Goal: Information Seeking & Learning: Learn about a topic

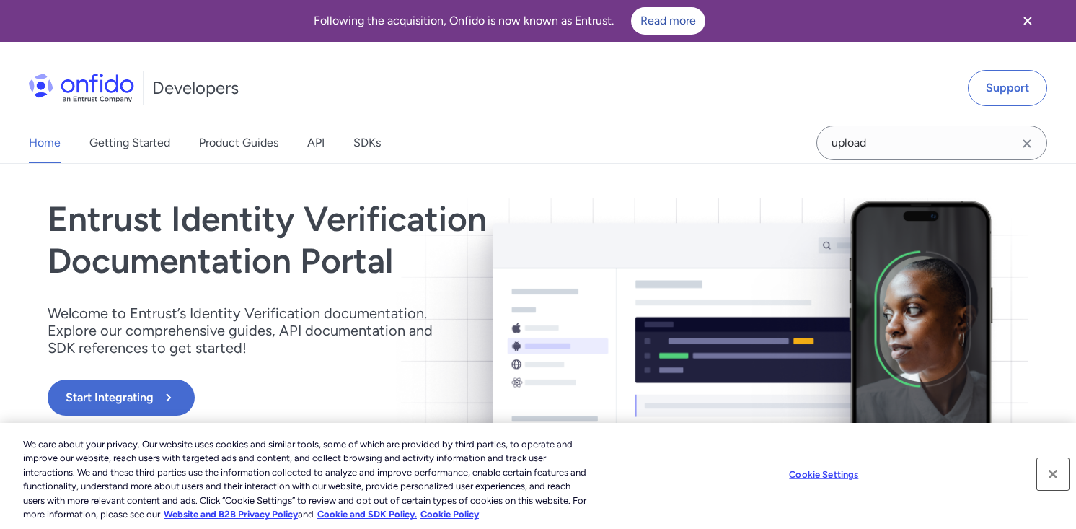
click at [1052, 475] on button "Close" at bounding box center [1053, 474] width 32 height 32
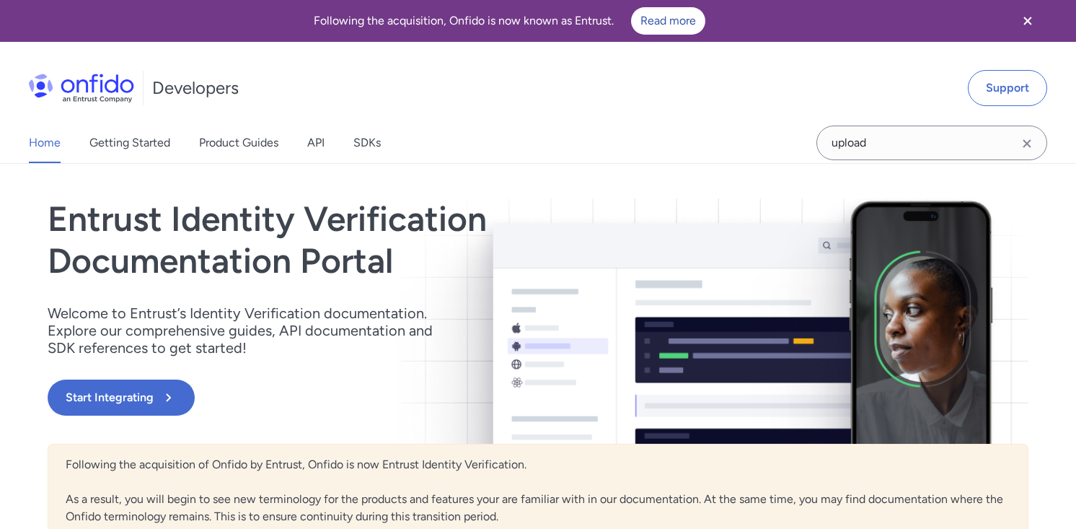
click at [1052, 475] on button "Close" at bounding box center [1053, 474] width 32 height 32
click at [239, 141] on link "Product Guides" at bounding box center [238, 143] width 79 height 40
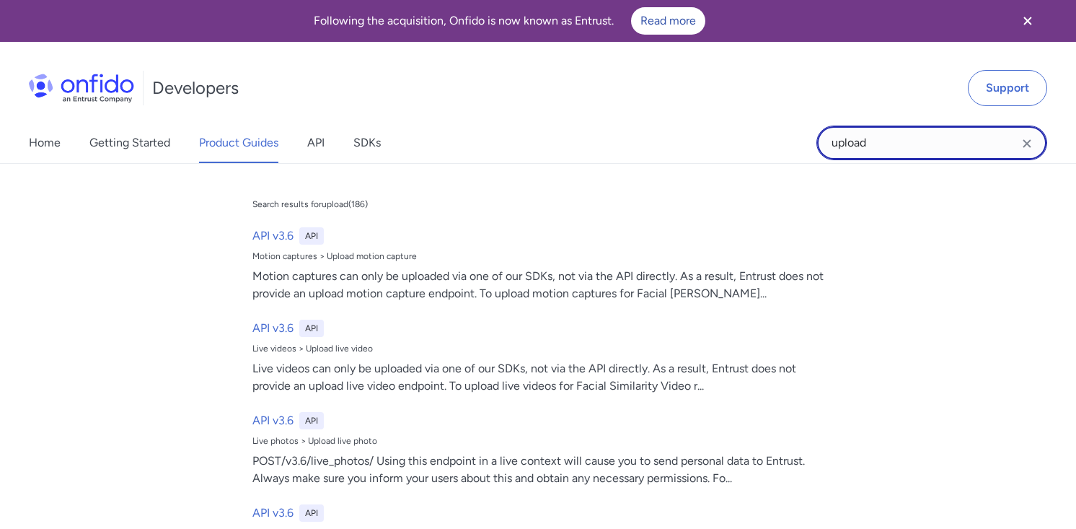
click at [875, 134] on input "upload" at bounding box center [931, 142] width 231 height 35
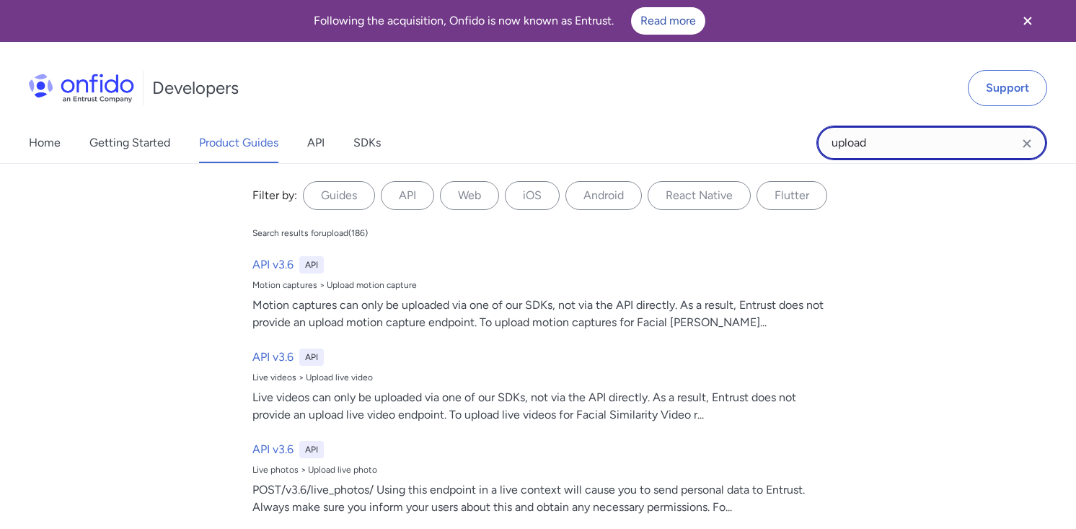
click at [875, 134] on input "upload" at bounding box center [931, 142] width 231 height 35
type input "branding"
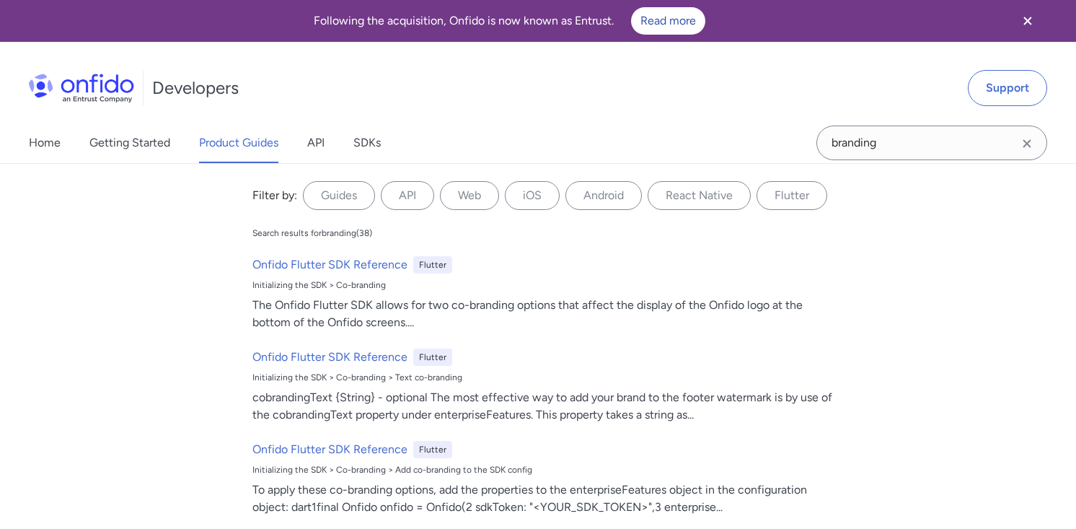
click at [1025, 14] on icon "Close banner" at bounding box center [1027, 20] width 17 height 17
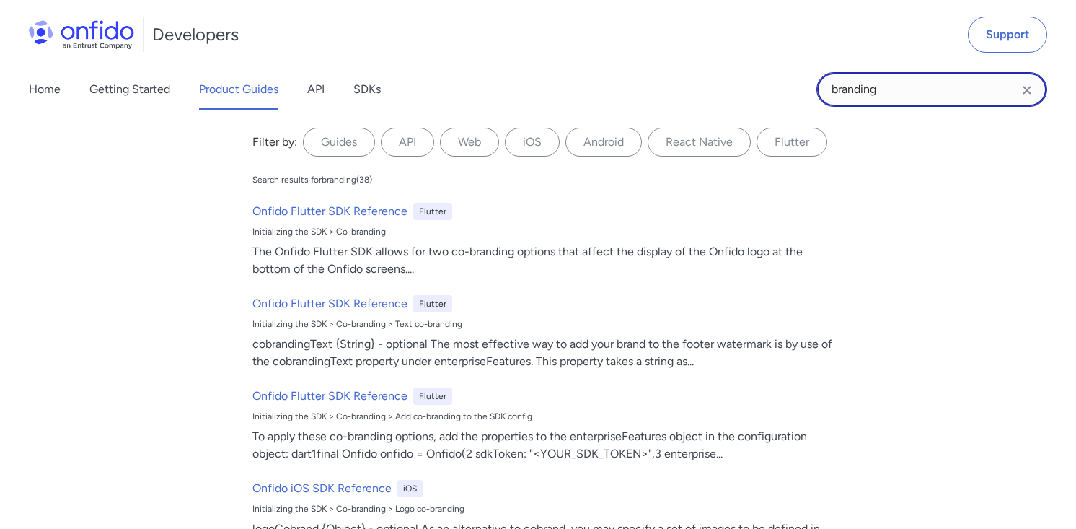
click at [894, 92] on input "branding" at bounding box center [931, 89] width 231 height 35
click at [322, 92] on link "API" at bounding box center [315, 89] width 17 height 40
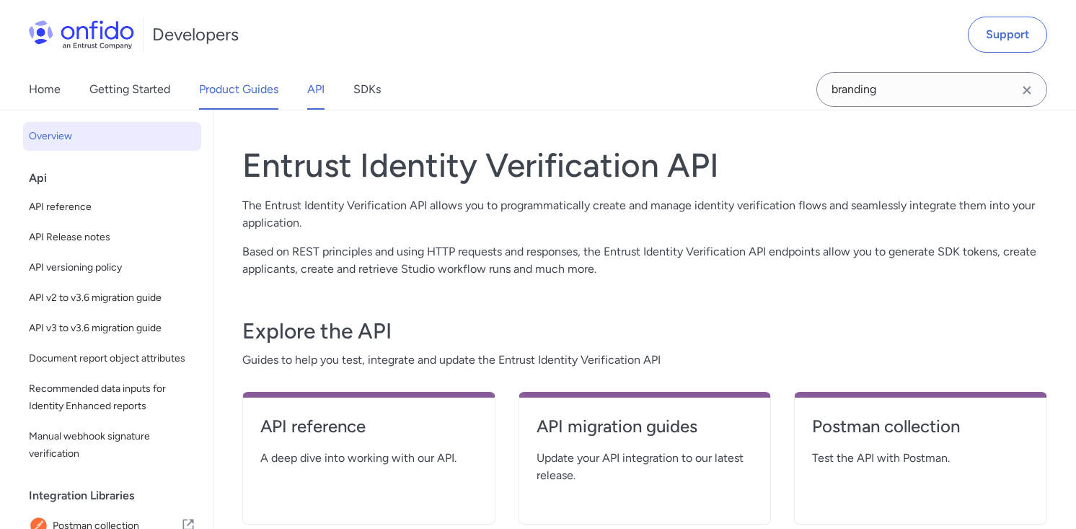
click at [224, 92] on link "Product Guides" at bounding box center [238, 89] width 79 height 40
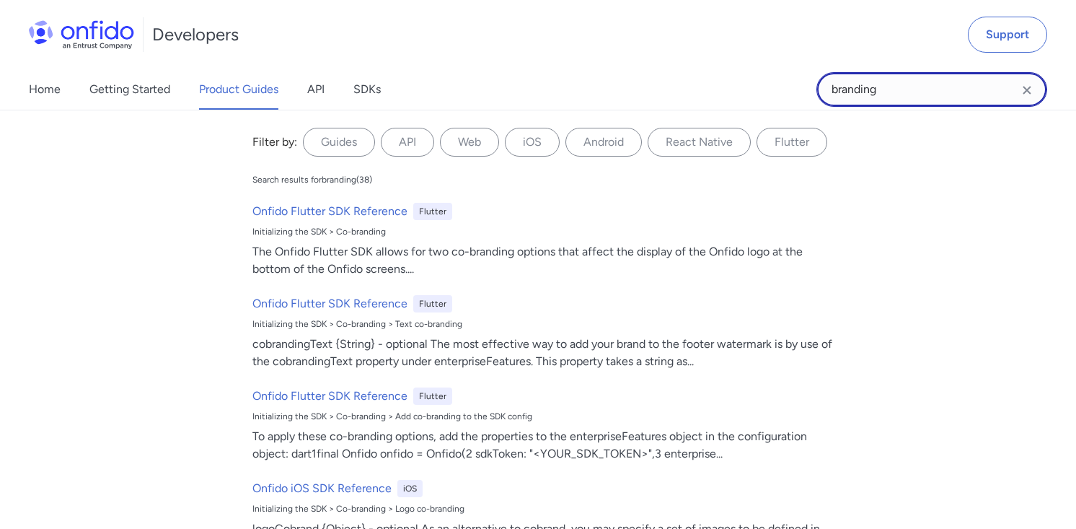
click at [991, 97] on input "branding" at bounding box center [931, 89] width 231 height 35
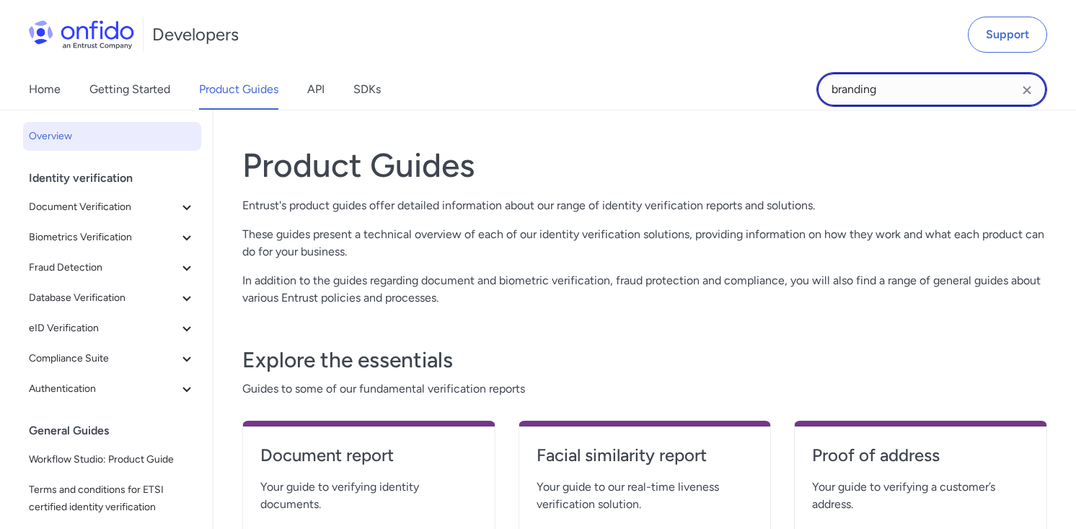
click at [882, 84] on input "branding" at bounding box center [931, 89] width 231 height 35
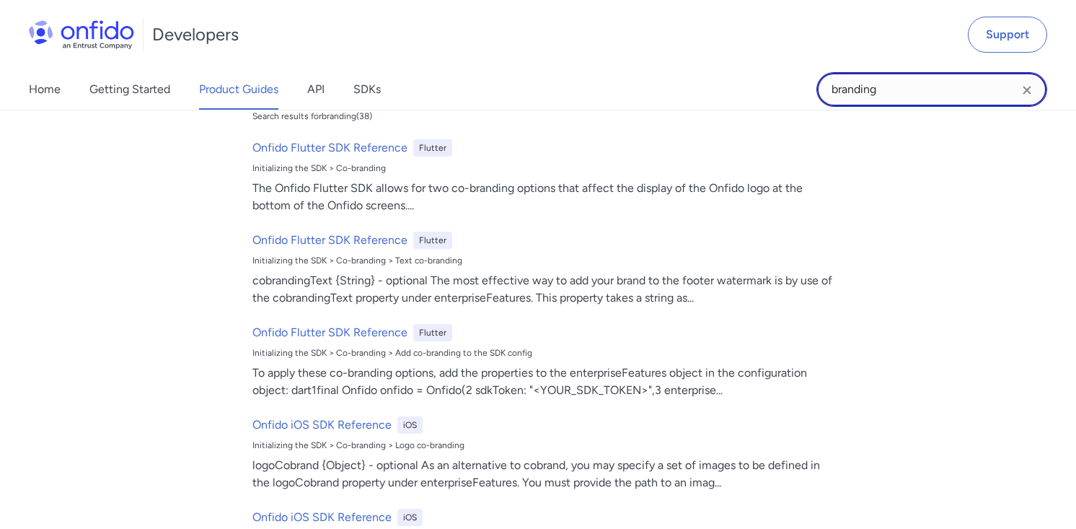
scroll to position [63, 0]
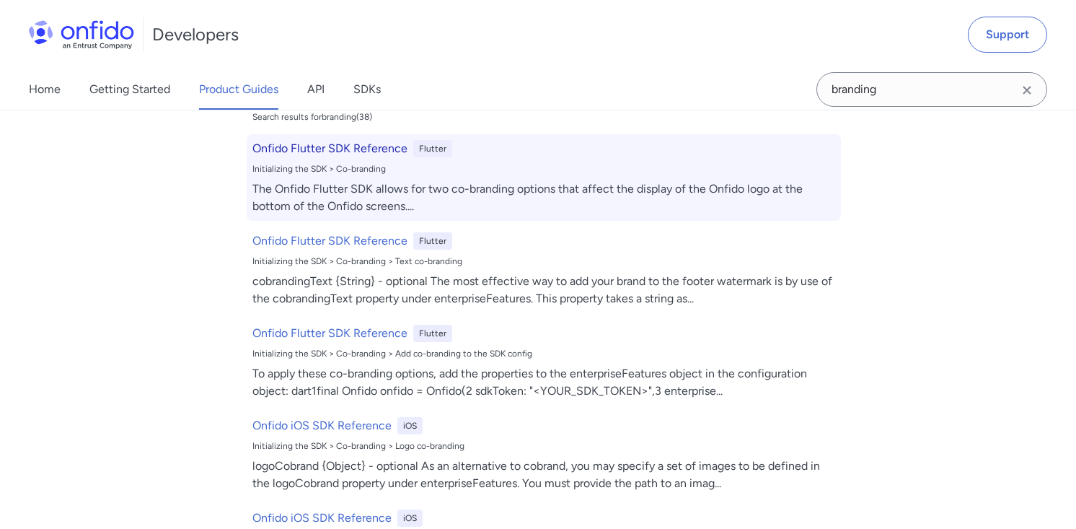
click at [337, 150] on h6 "Onfido Flutter SDK Reference" at bounding box center [329, 148] width 155 height 17
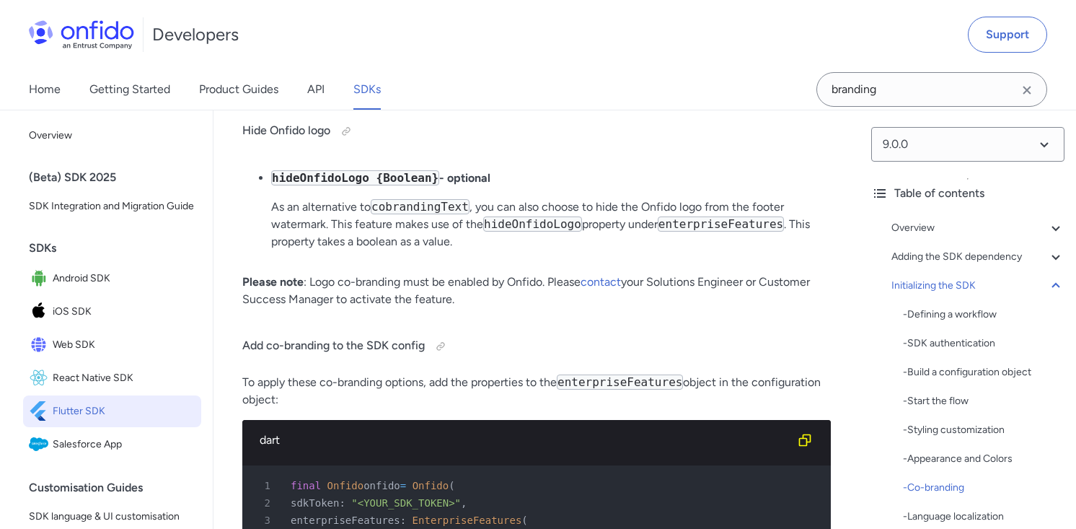
scroll to position [5812, 0]
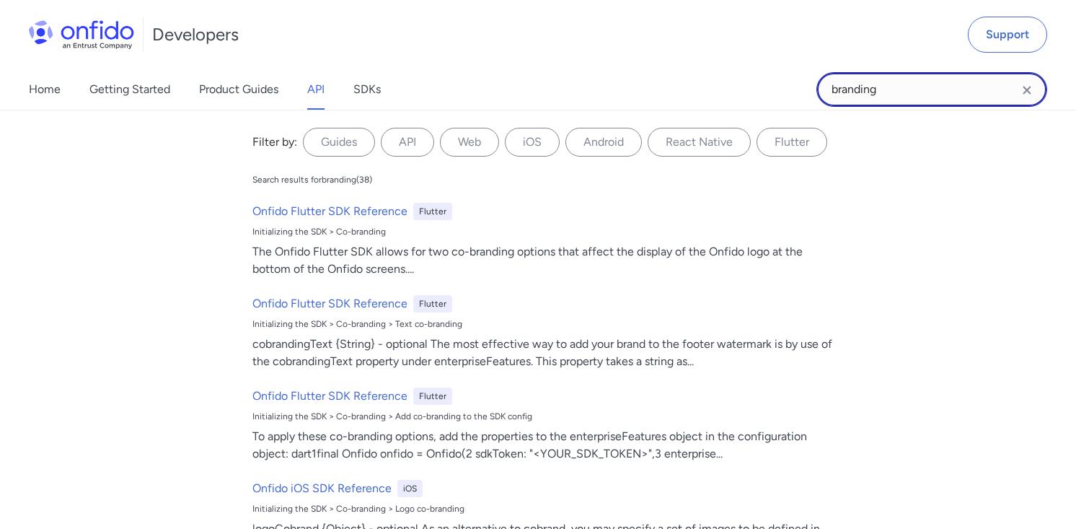
click at [890, 91] on input "branding" at bounding box center [931, 89] width 231 height 35
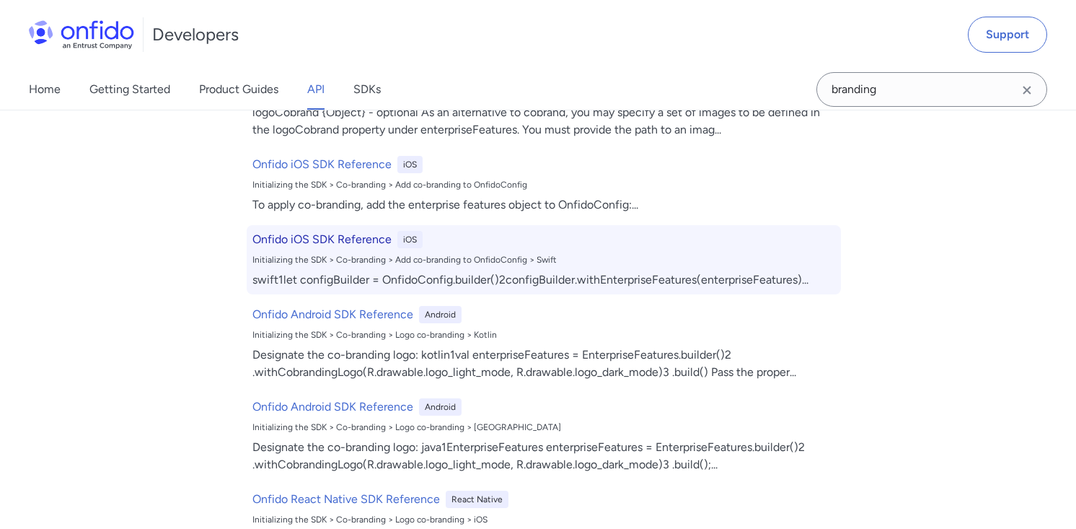
click at [451, 343] on div "Onfido Android SDK Reference Android Initializing the SDK > Co-branding > Logo …" at bounding box center [544, 343] width 594 height 87
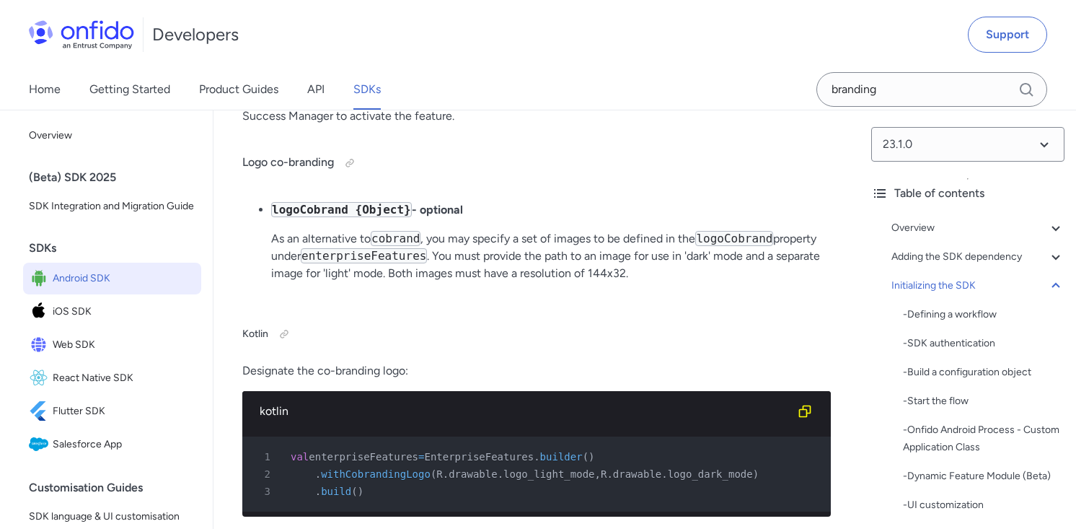
scroll to position [9149, 0]
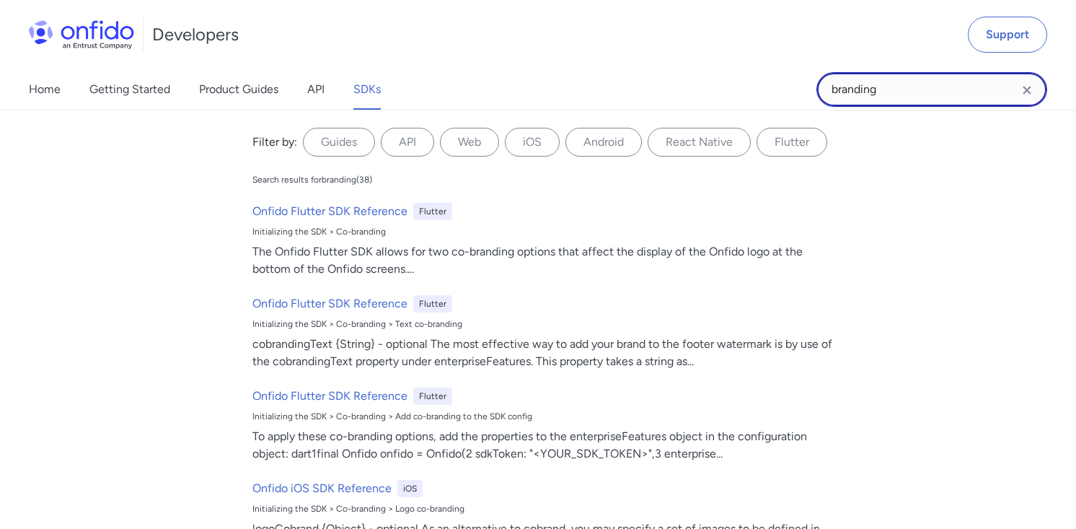
click at [957, 79] on input "branding" at bounding box center [931, 89] width 231 height 35
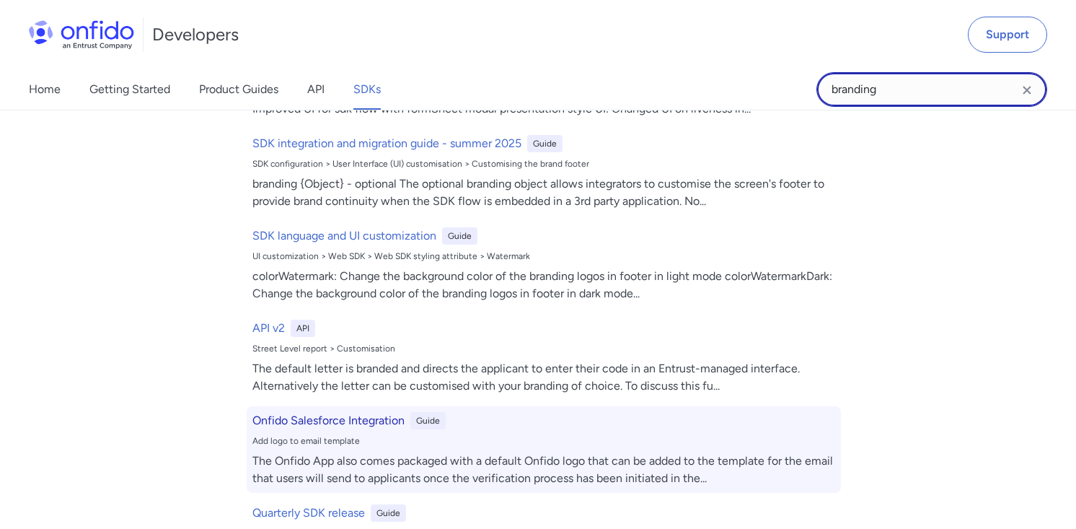
scroll to position [1394, 0]
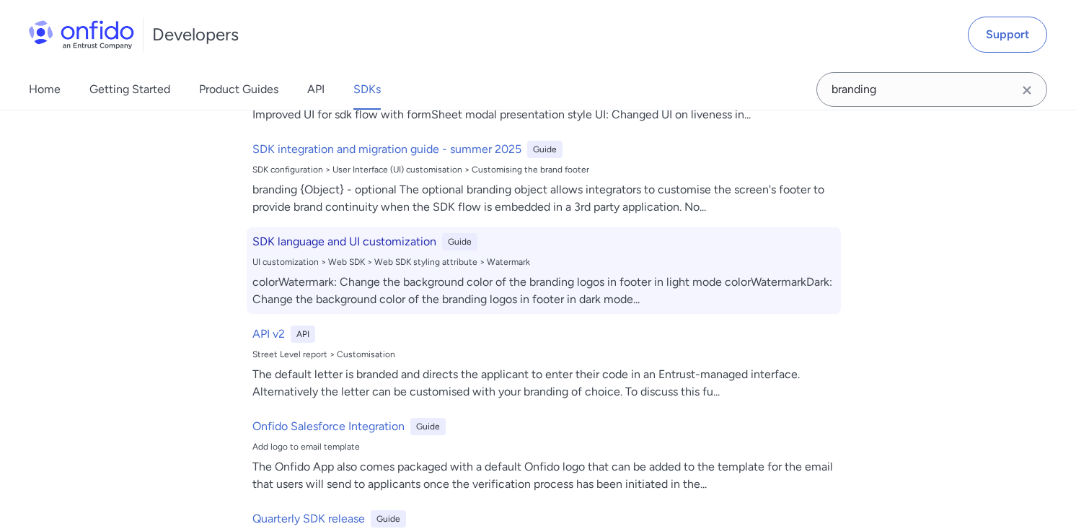
click at [399, 244] on h6 "SDK language and UI customization" at bounding box center [344, 241] width 184 height 17
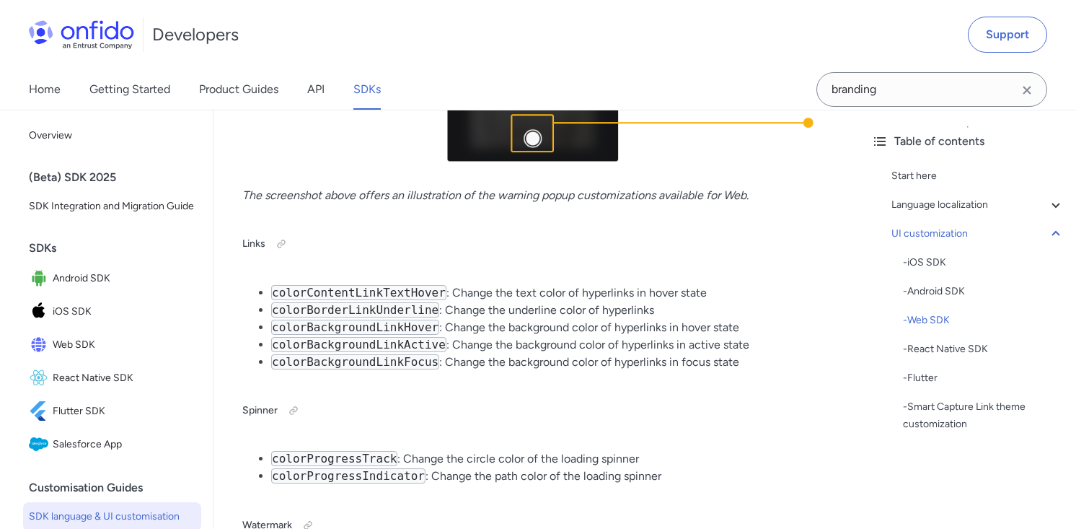
scroll to position [12266, 0]
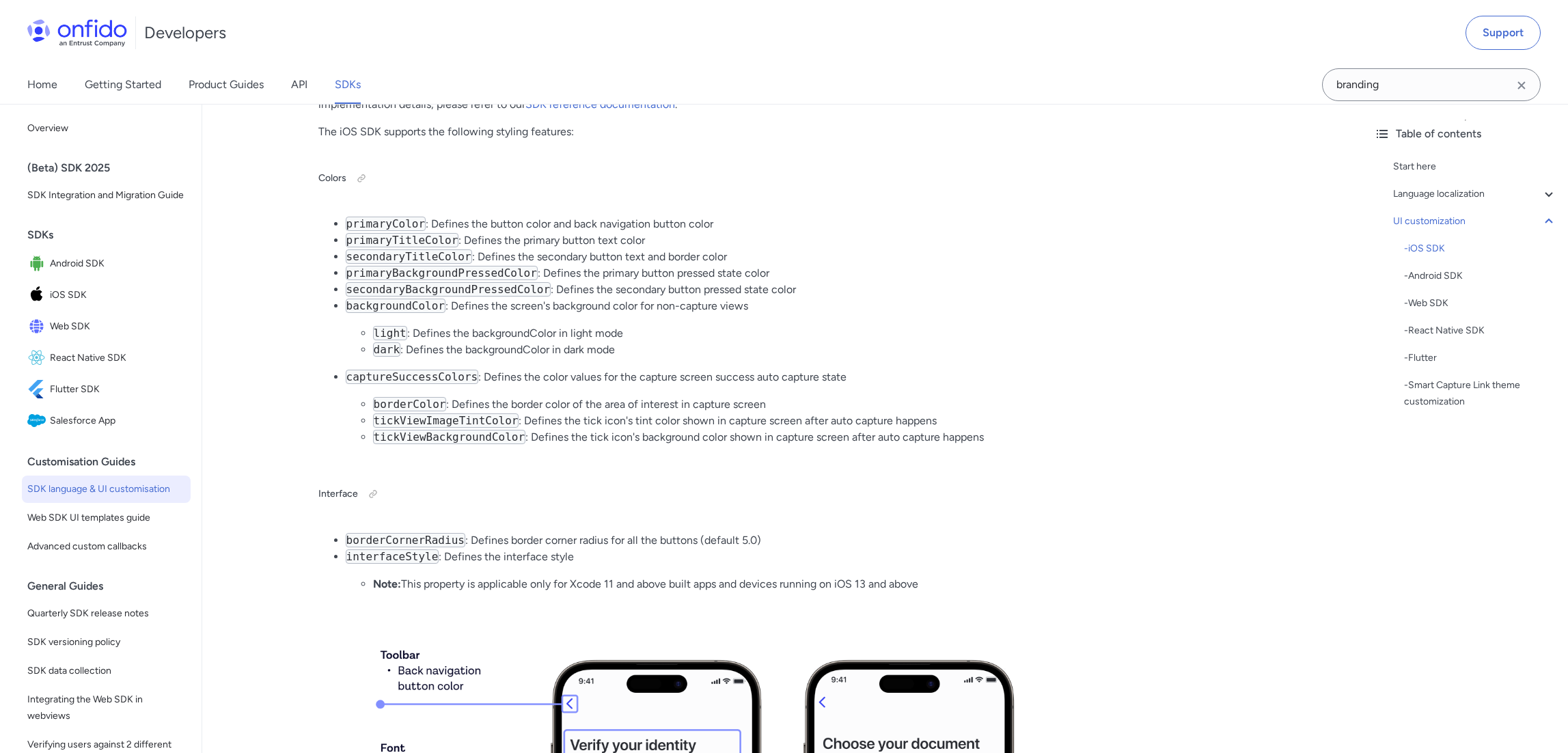
scroll to position [3186, 0]
click at [512, 297] on li "backgroundColor : Defines the screen's background color for non-capture views l…" at bounding box center [797, 327] width 902 height 60
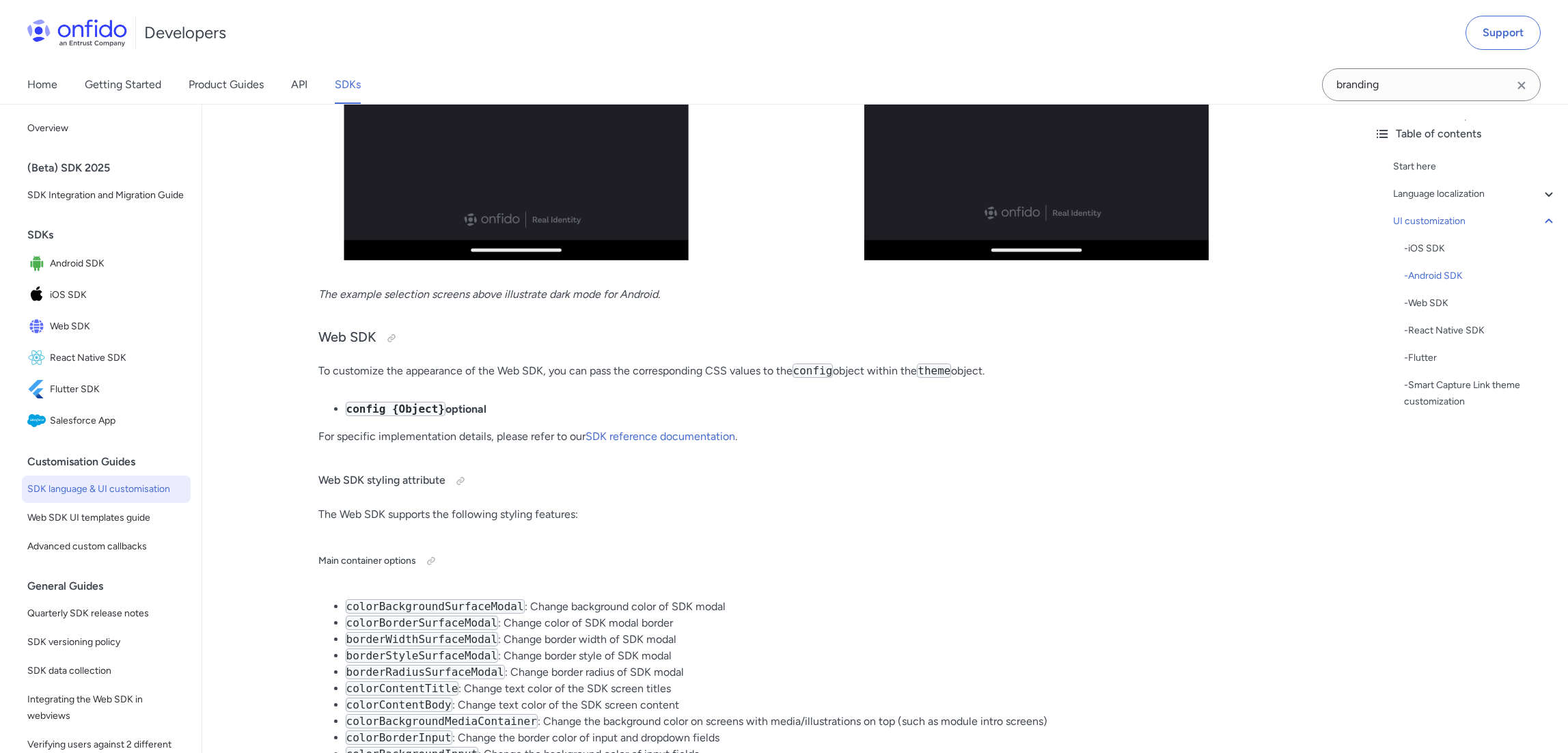
scroll to position [8644, 0]
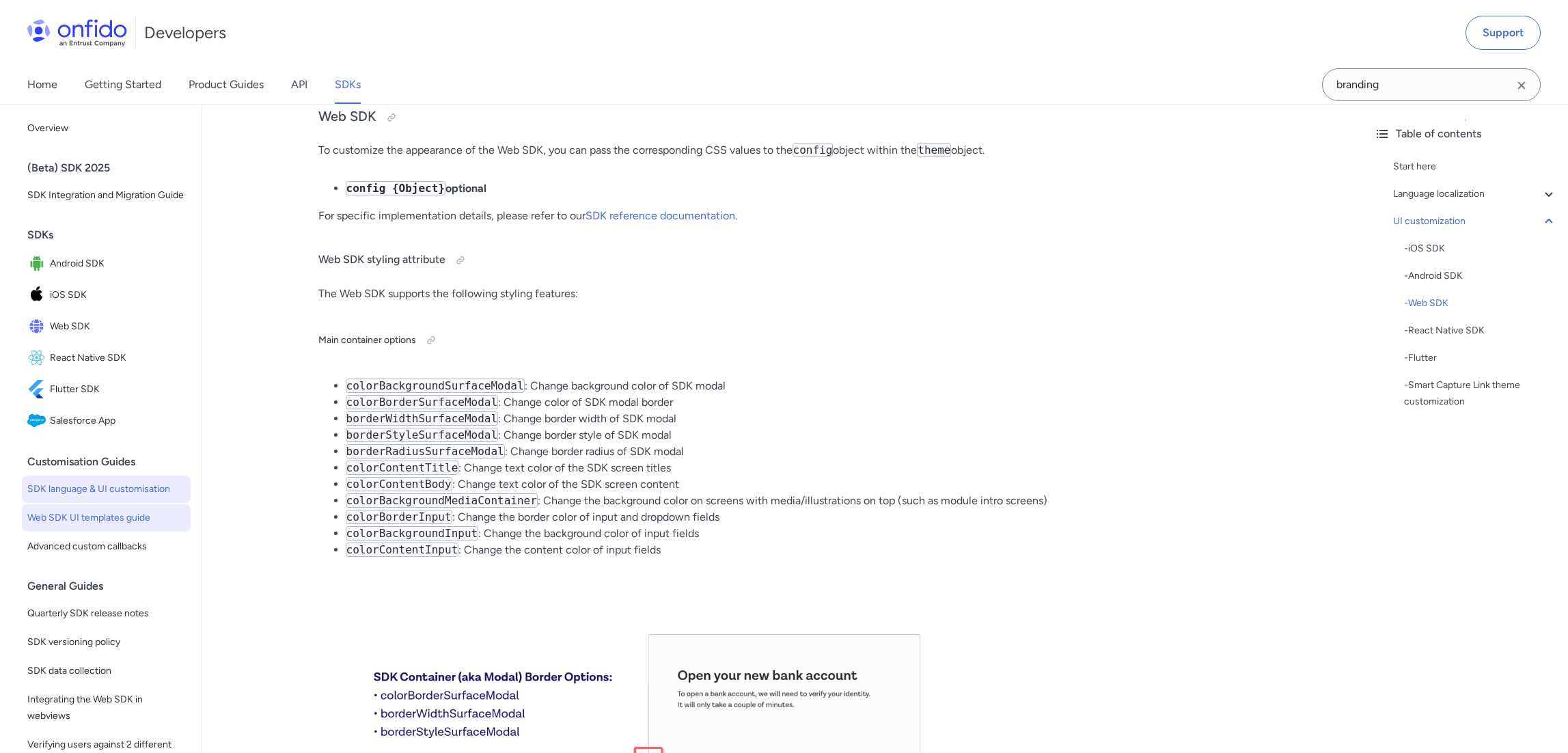
click at [129, 511] on span "Web SDK UI templates guide" at bounding box center [106, 517] width 158 height 16
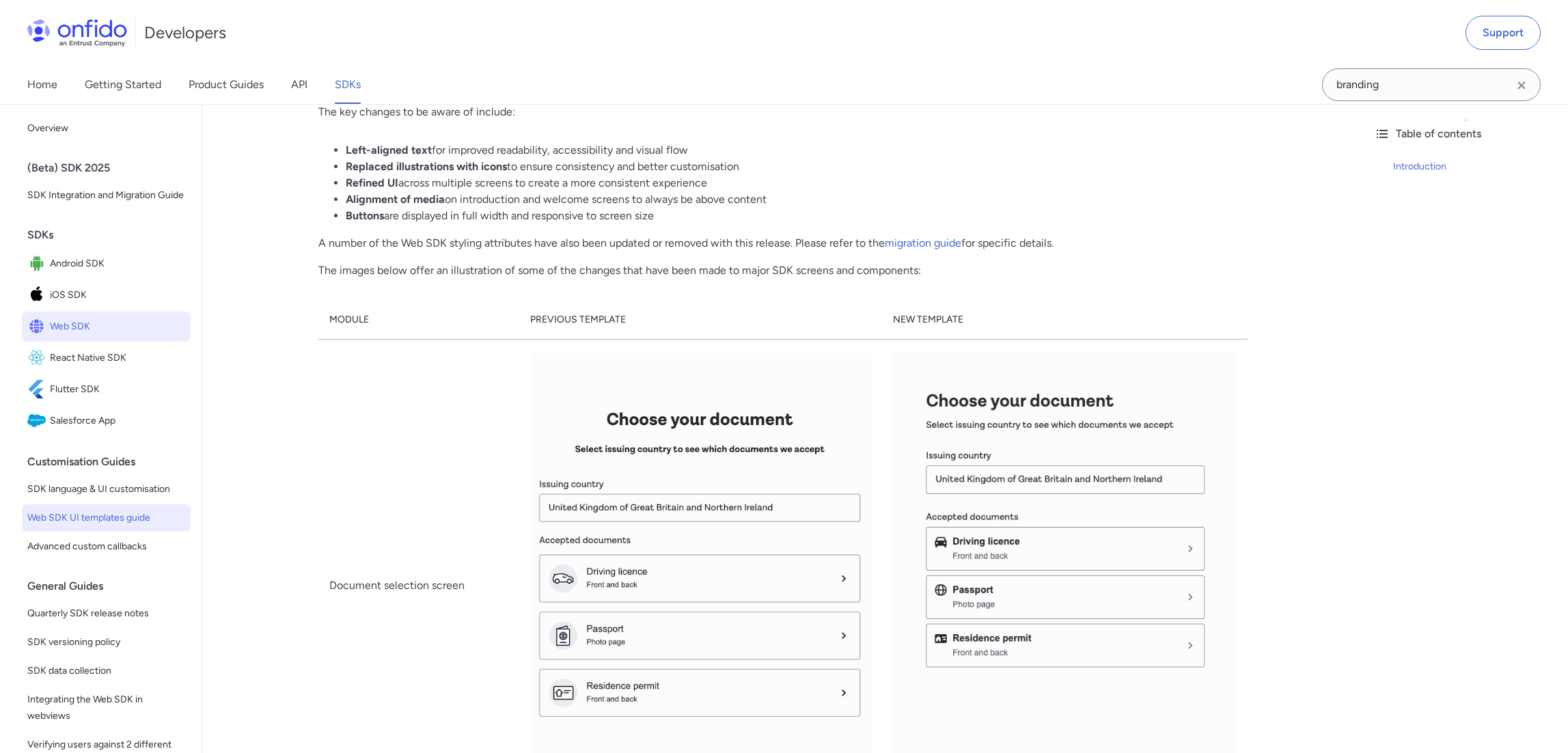
scroll to position [28, 0]
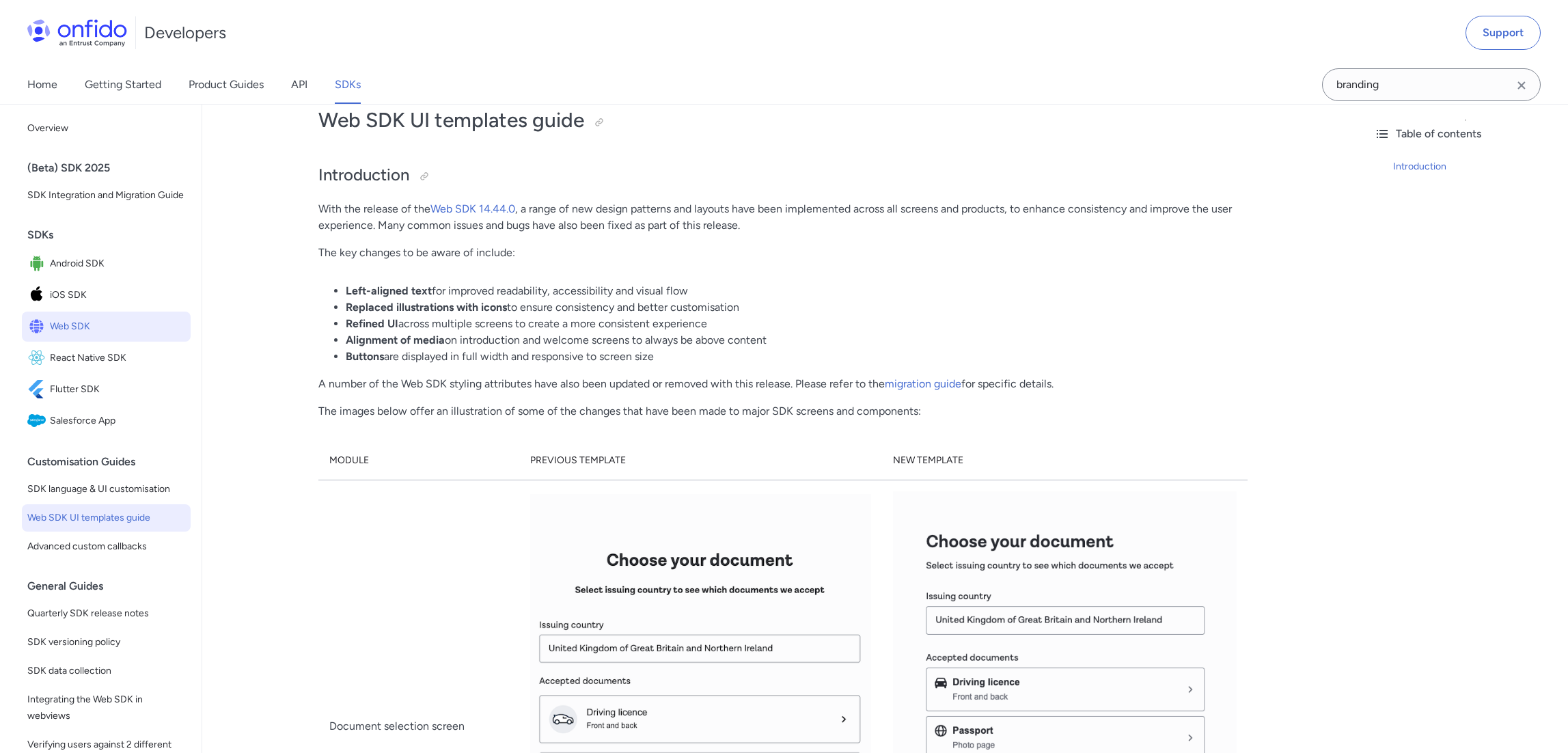
scroll to position [2937, 0]
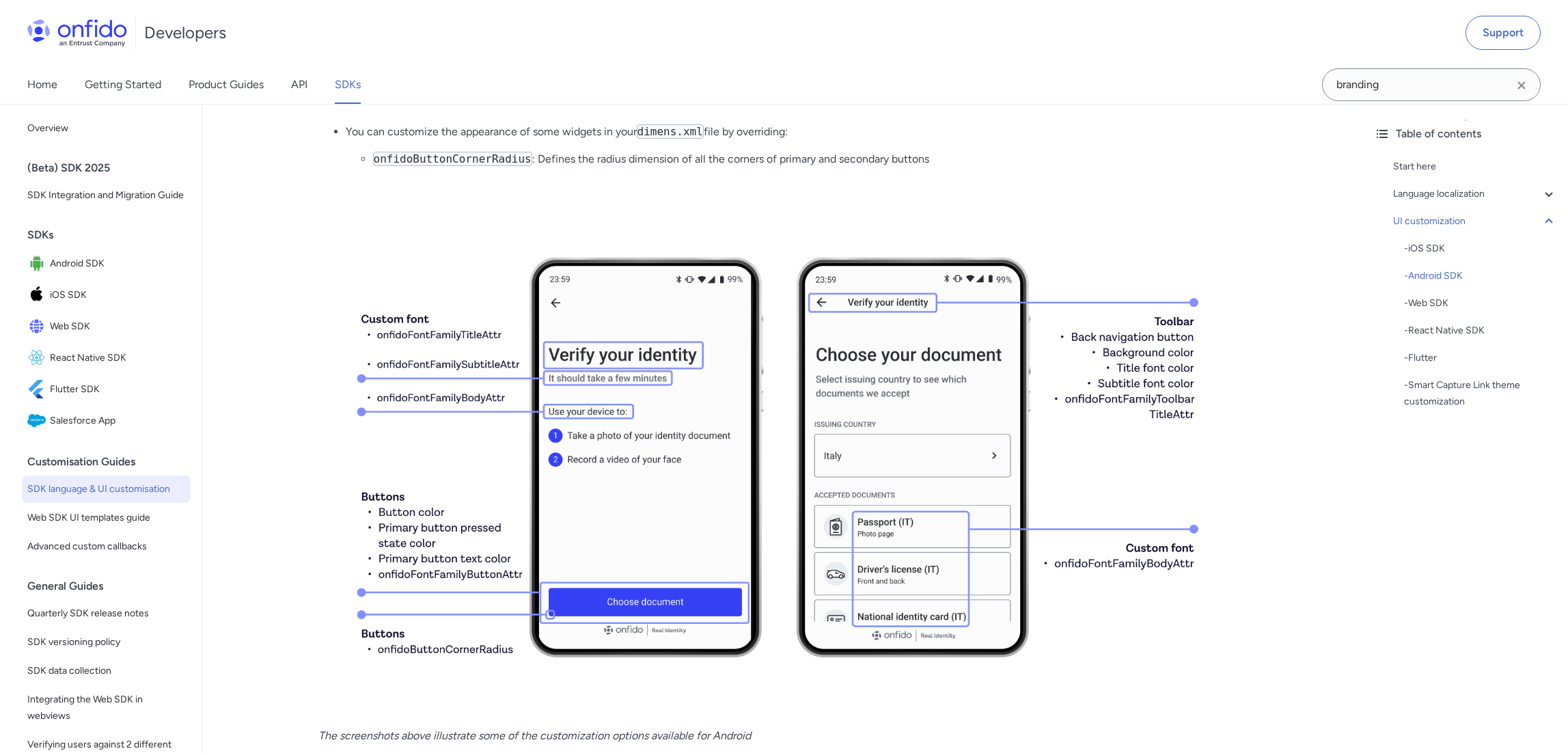
scroll to position [6636, 0]
